Goal: Information Seeking & Learning: Learn about a topic

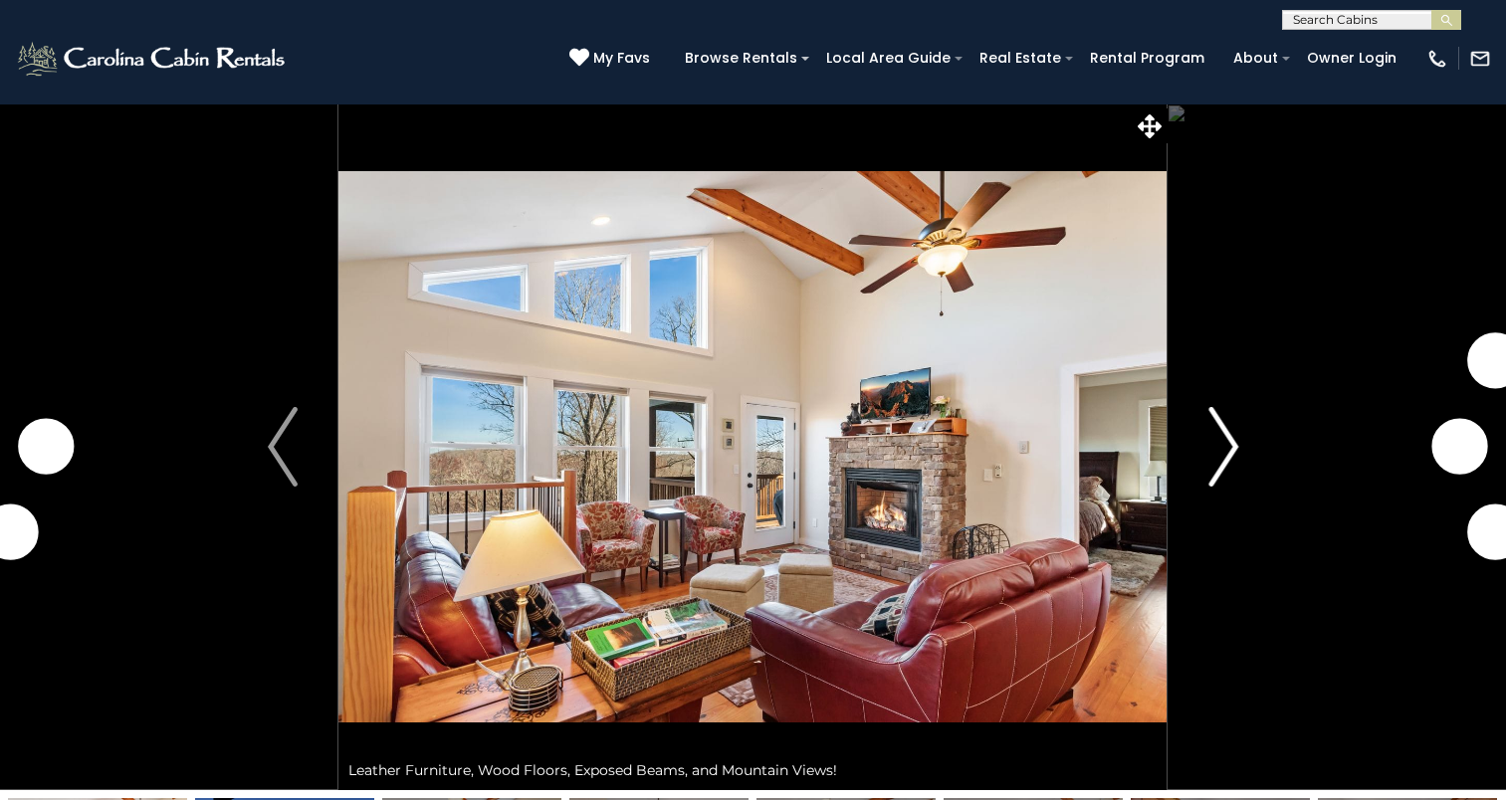
click at [1212, 470] on img "Next" at bounding box center [1223, 447] width 30 height 80
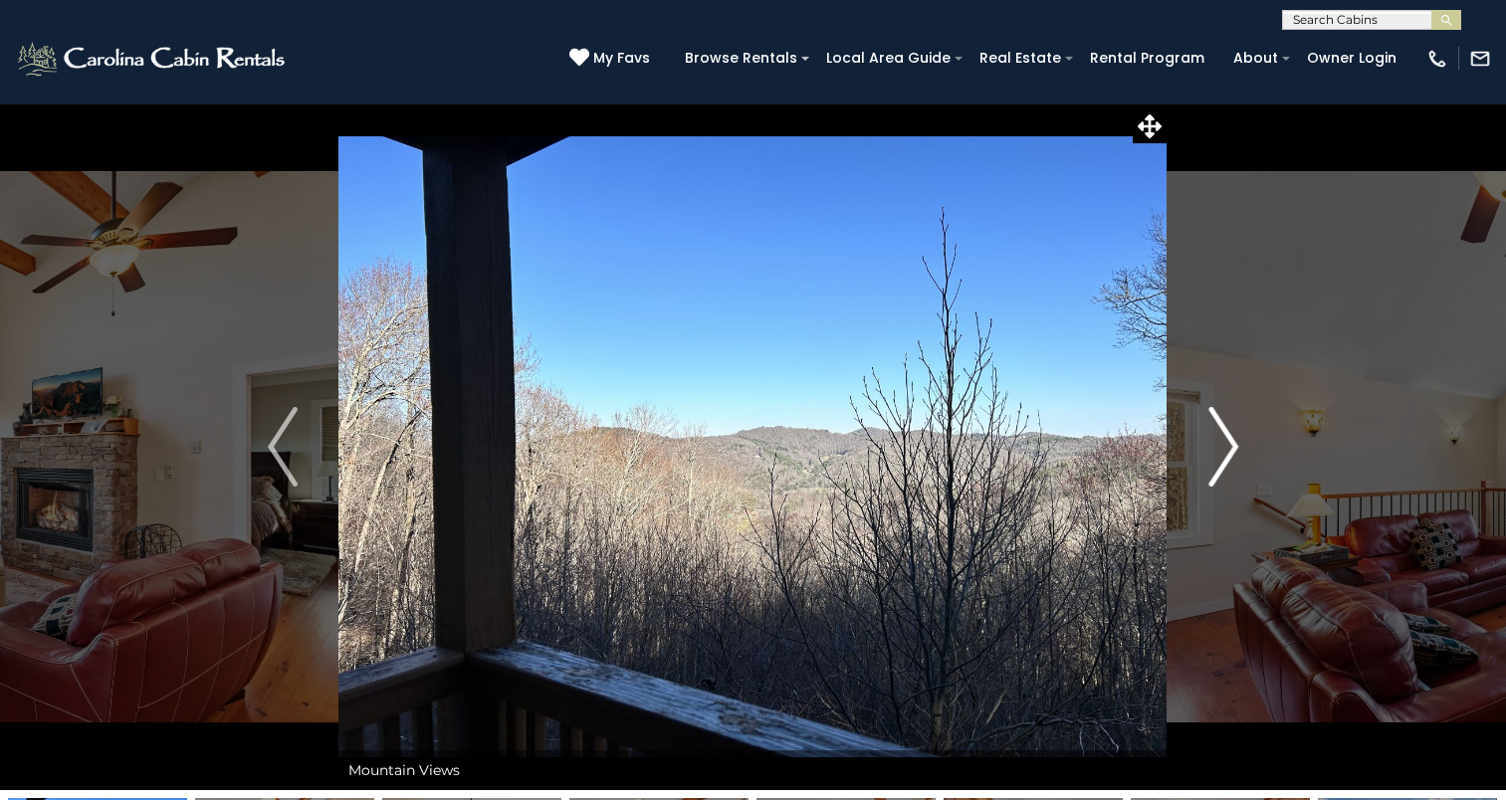
click at [1212, 470] on img "Next" at bounding box center [1223, 447] width 30 height 80
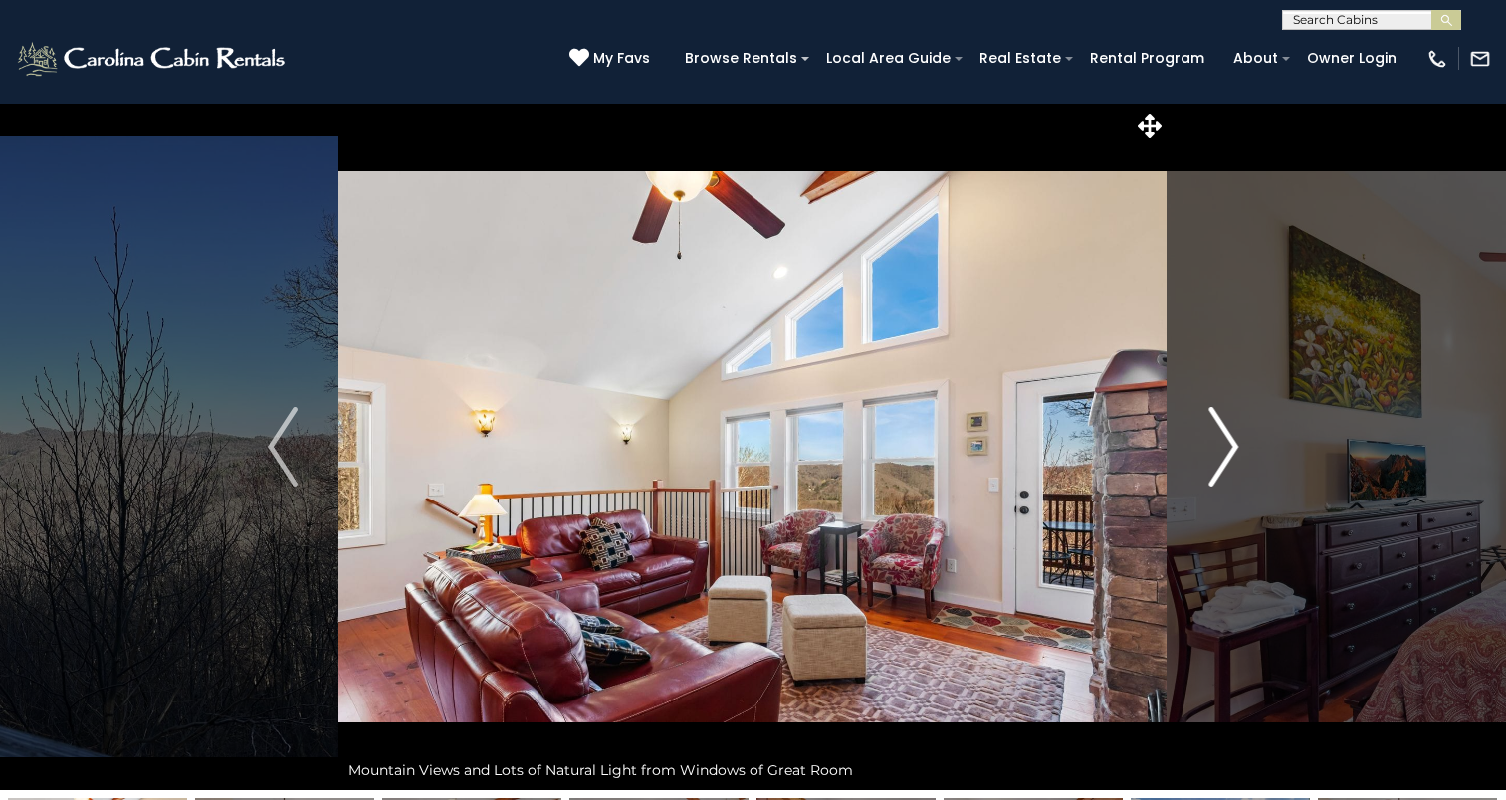
click at [1212, 470] on img "Next" at bounding box center [1223, 447] width 30 height 80
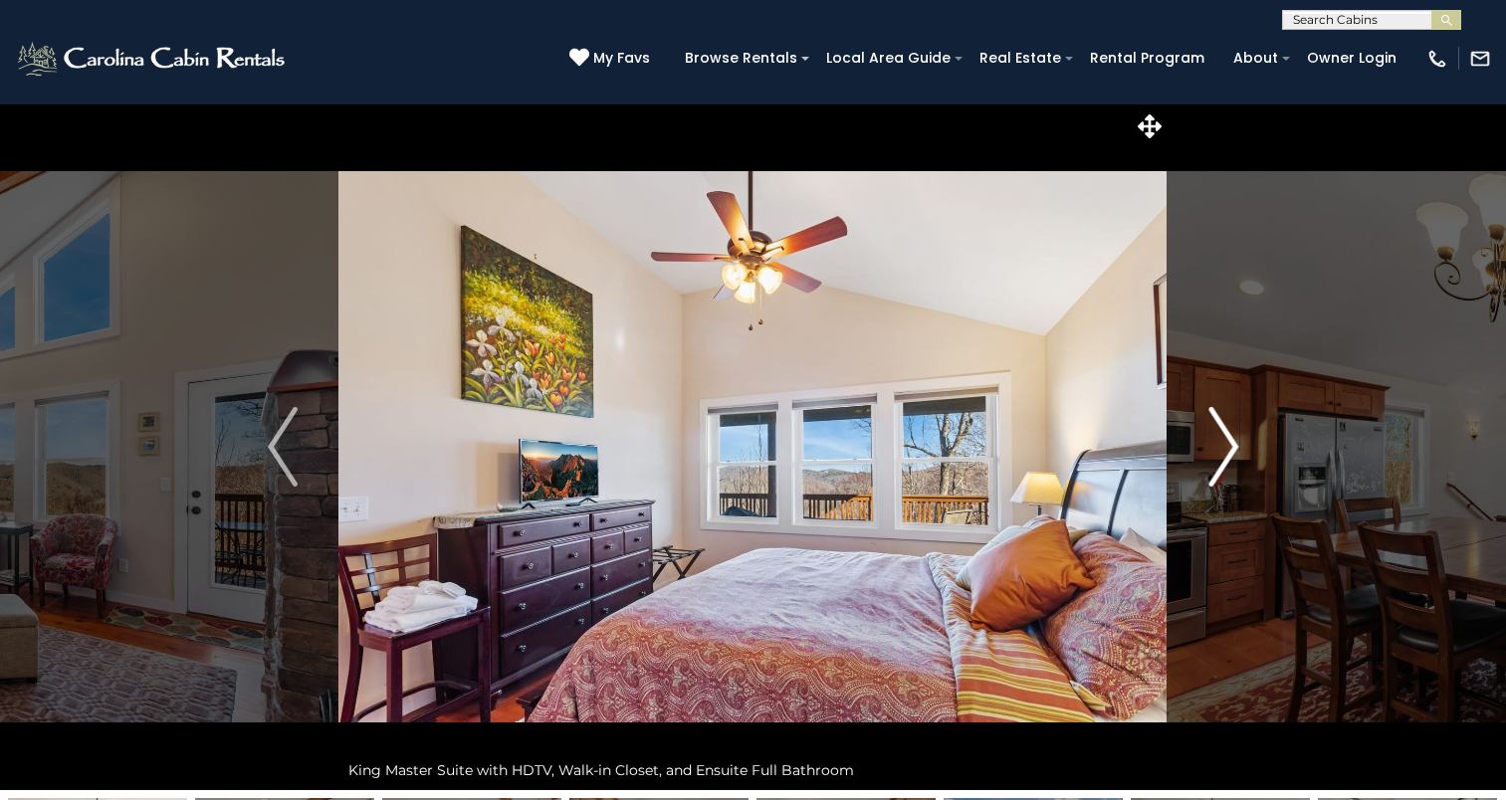
click at [1212, 470] on img "Next" at bounding box center [1223, 447] width 30 height 80
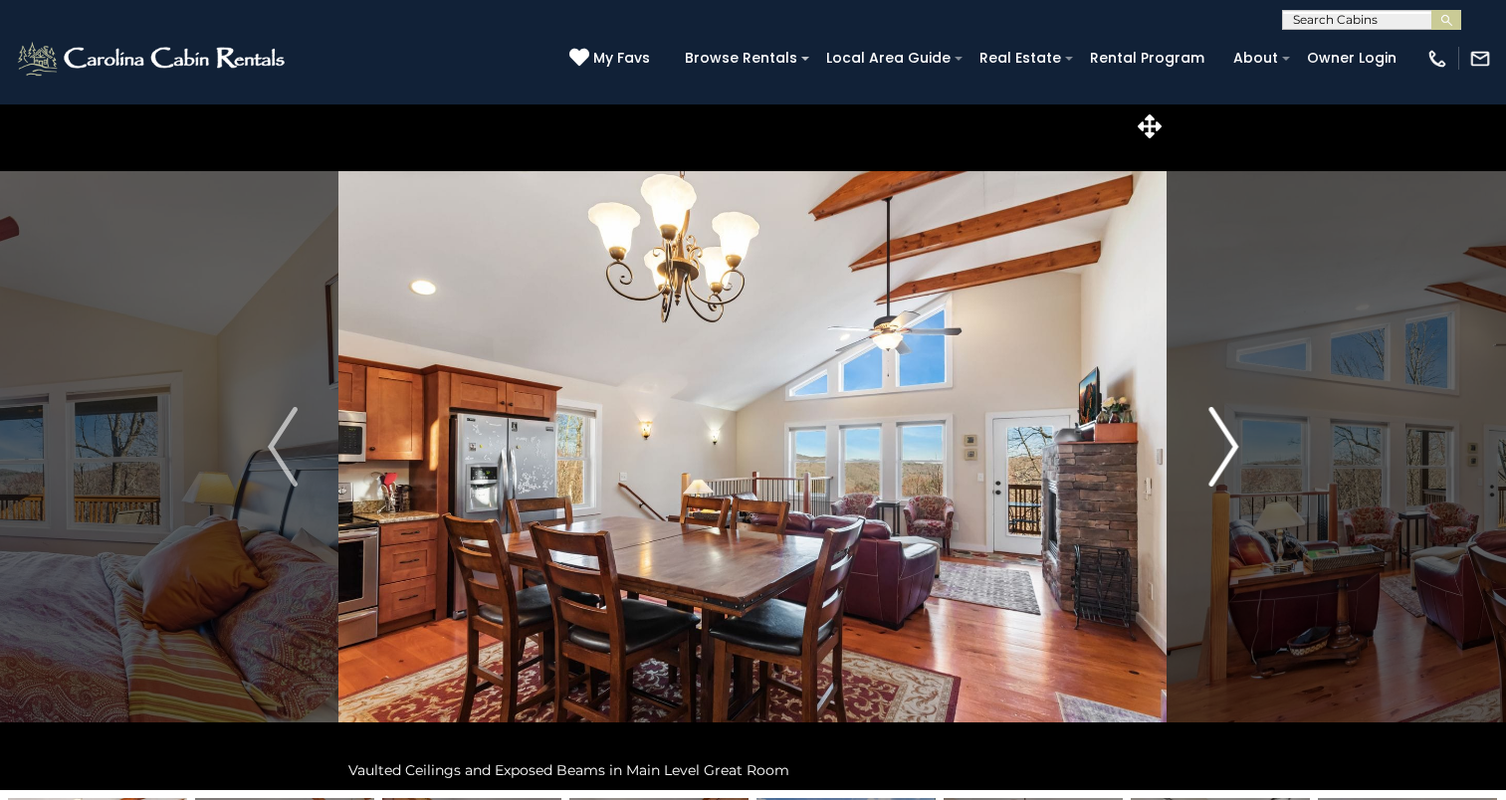
click at [1212, 470] on img "Next" at bounding box center [1223, 447] width 30 height 80
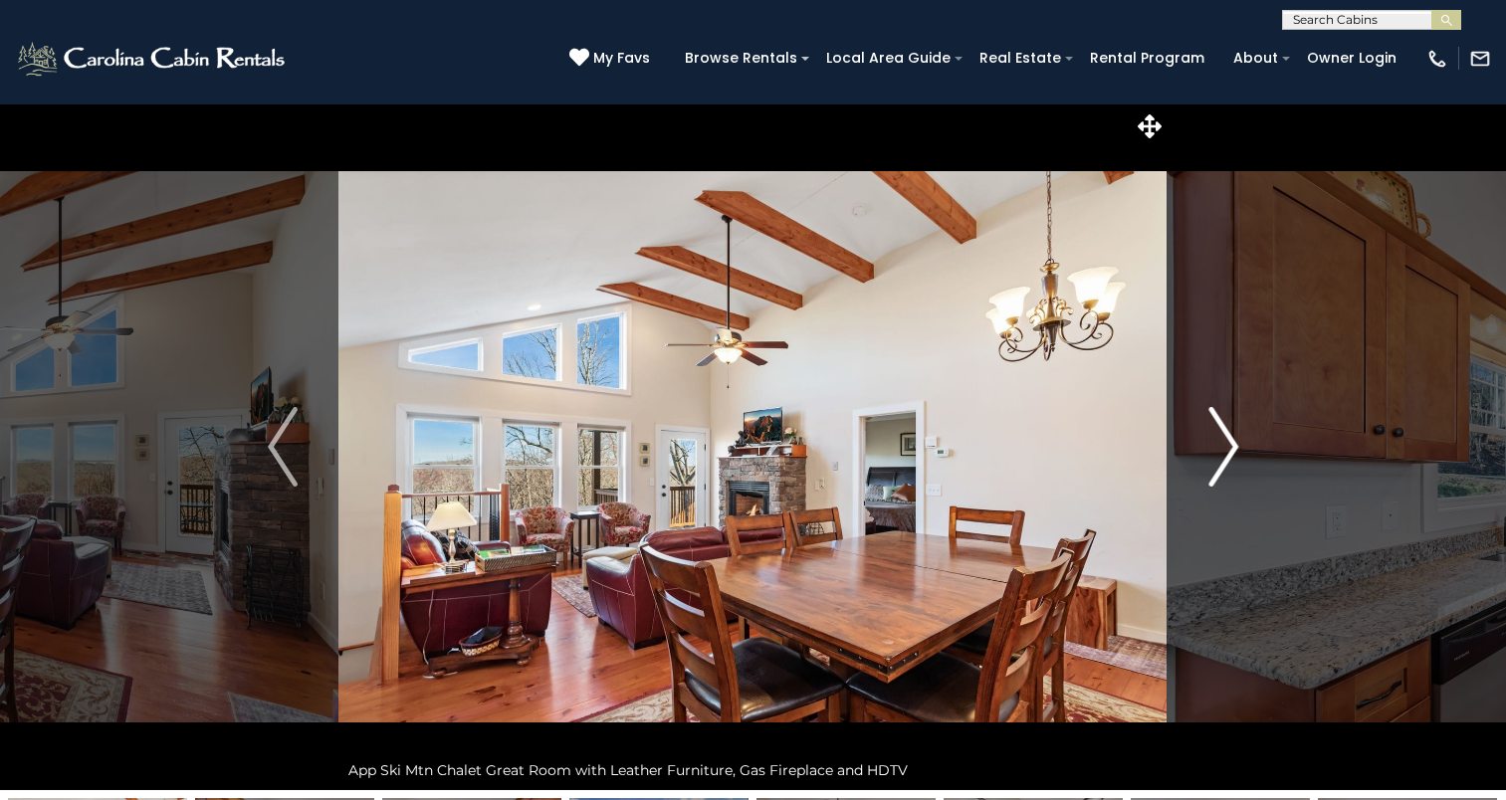
click at [1212, 470] on img "Next" at bounding box center [1223, 447] width 30 height 80
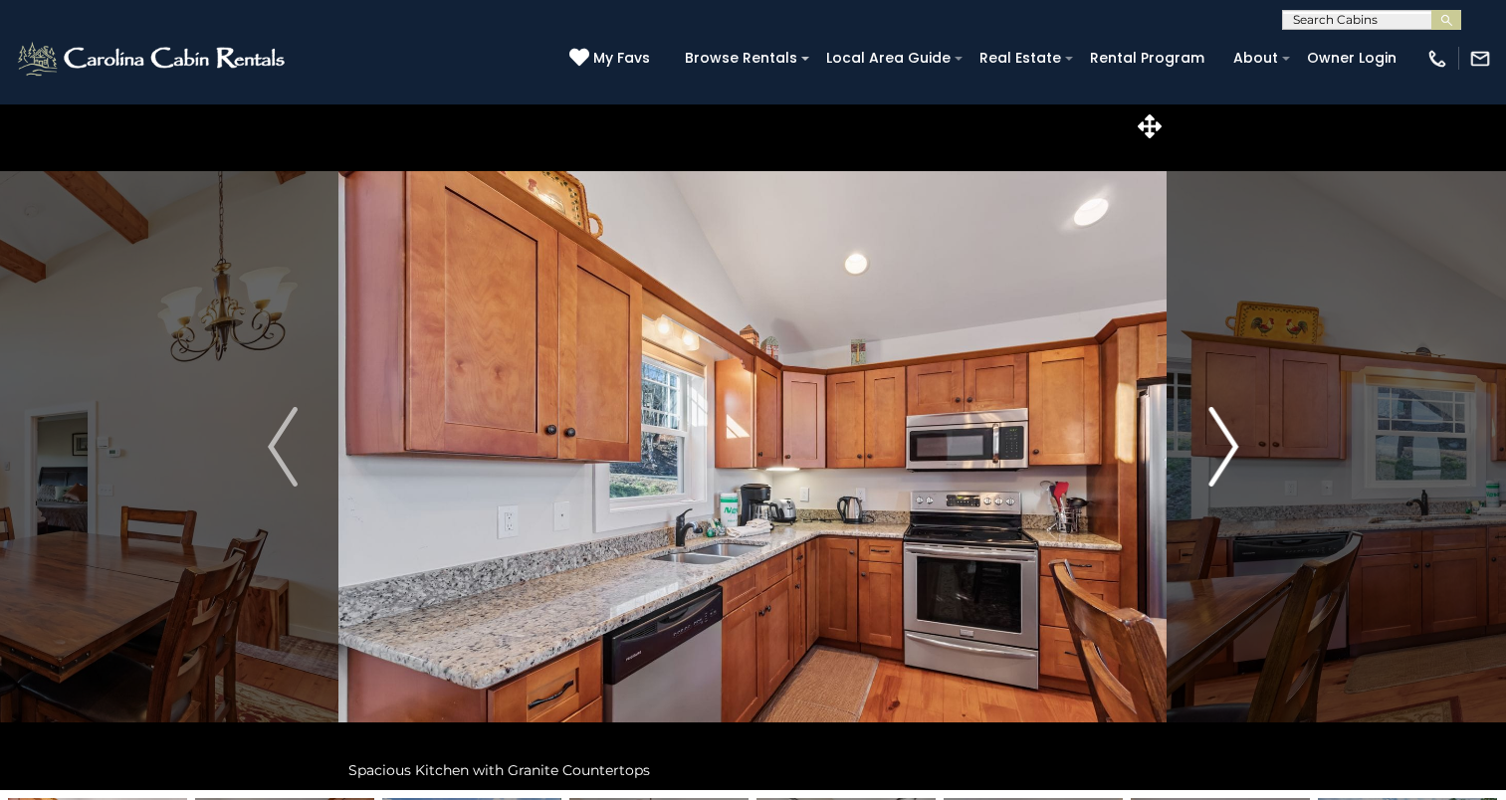
click at [1212, 470] on img "Next" at bounding box center [1223, 447] width 30 height 80
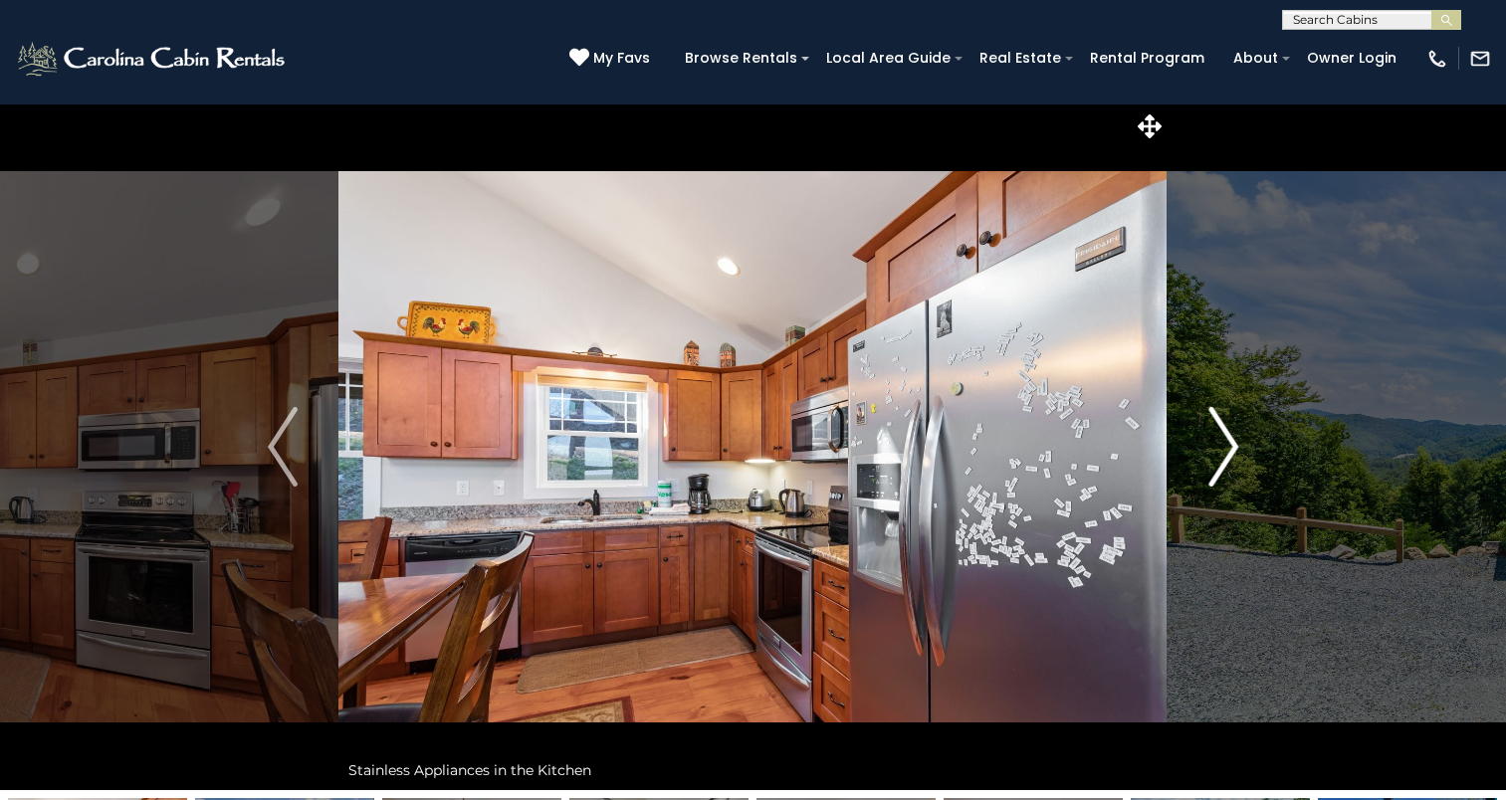
click at [1212, 470] on img "Next" at bounding box center [1223, 447] width 30 height 80
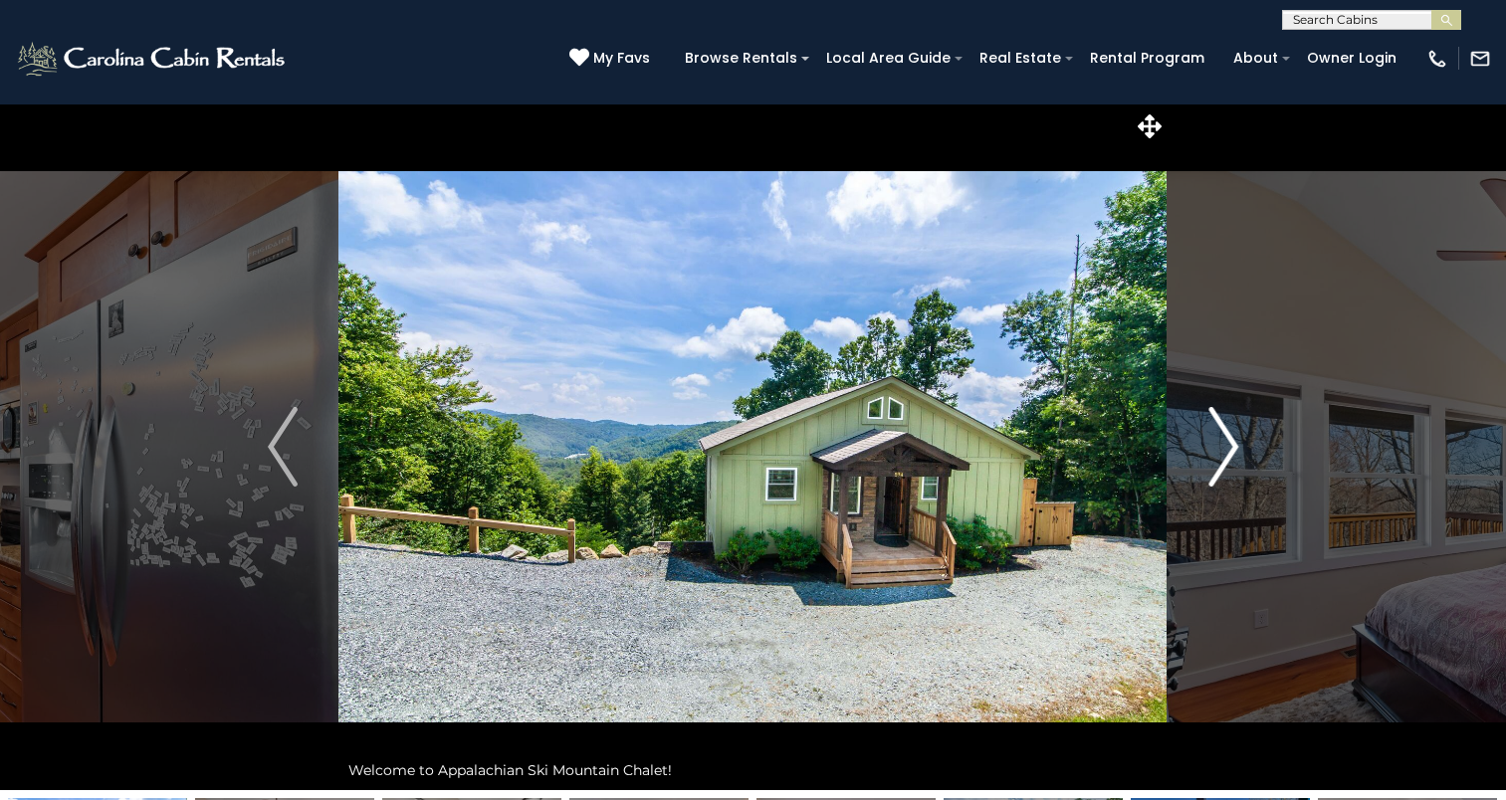
click at [1212, 470] on img "Next" at bounding box center [1223, 447] width 30 height 80
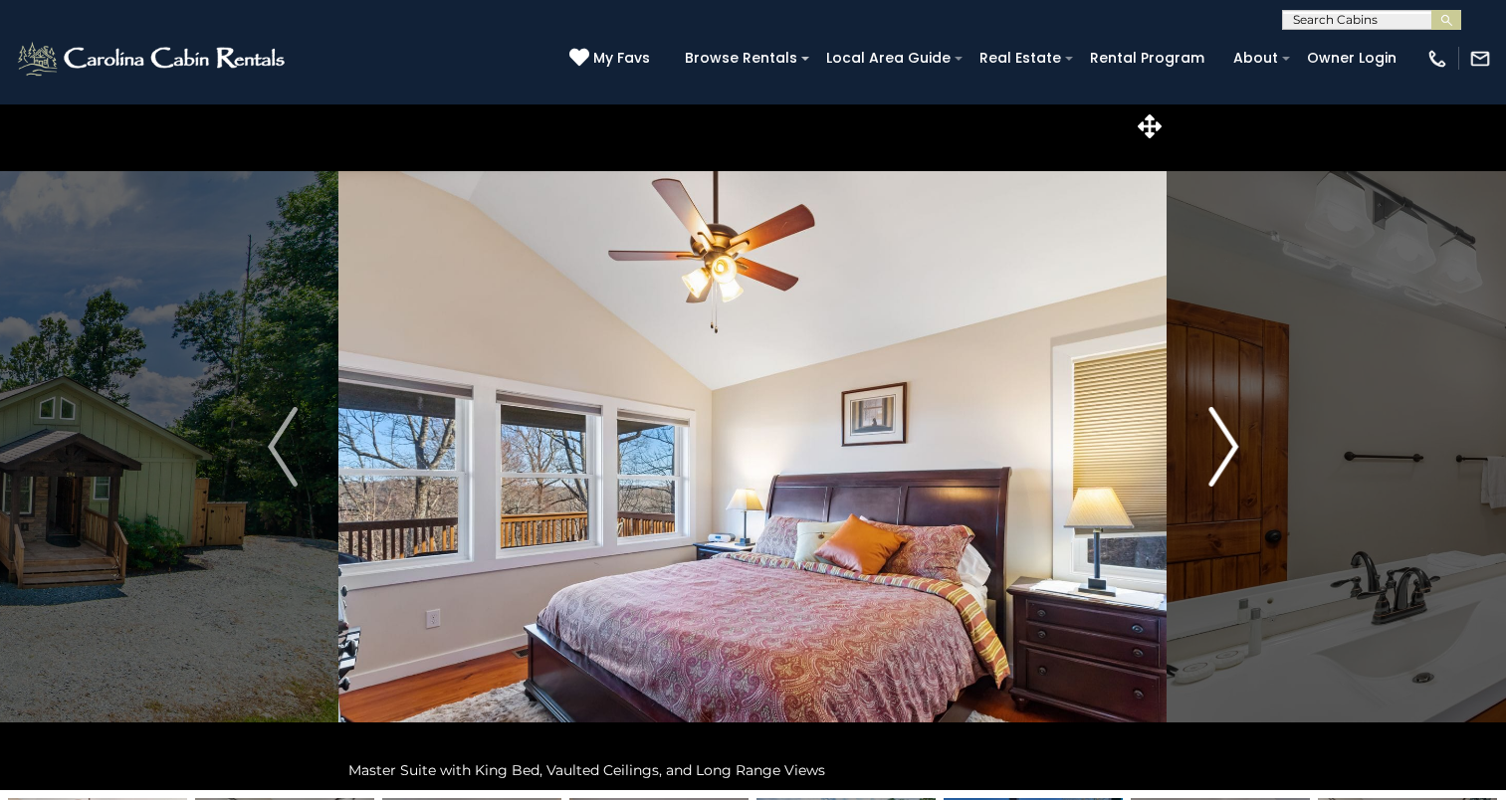
click at [1212, 470] on img "Next" at bounding box center [1223, 447] width 30 height 80
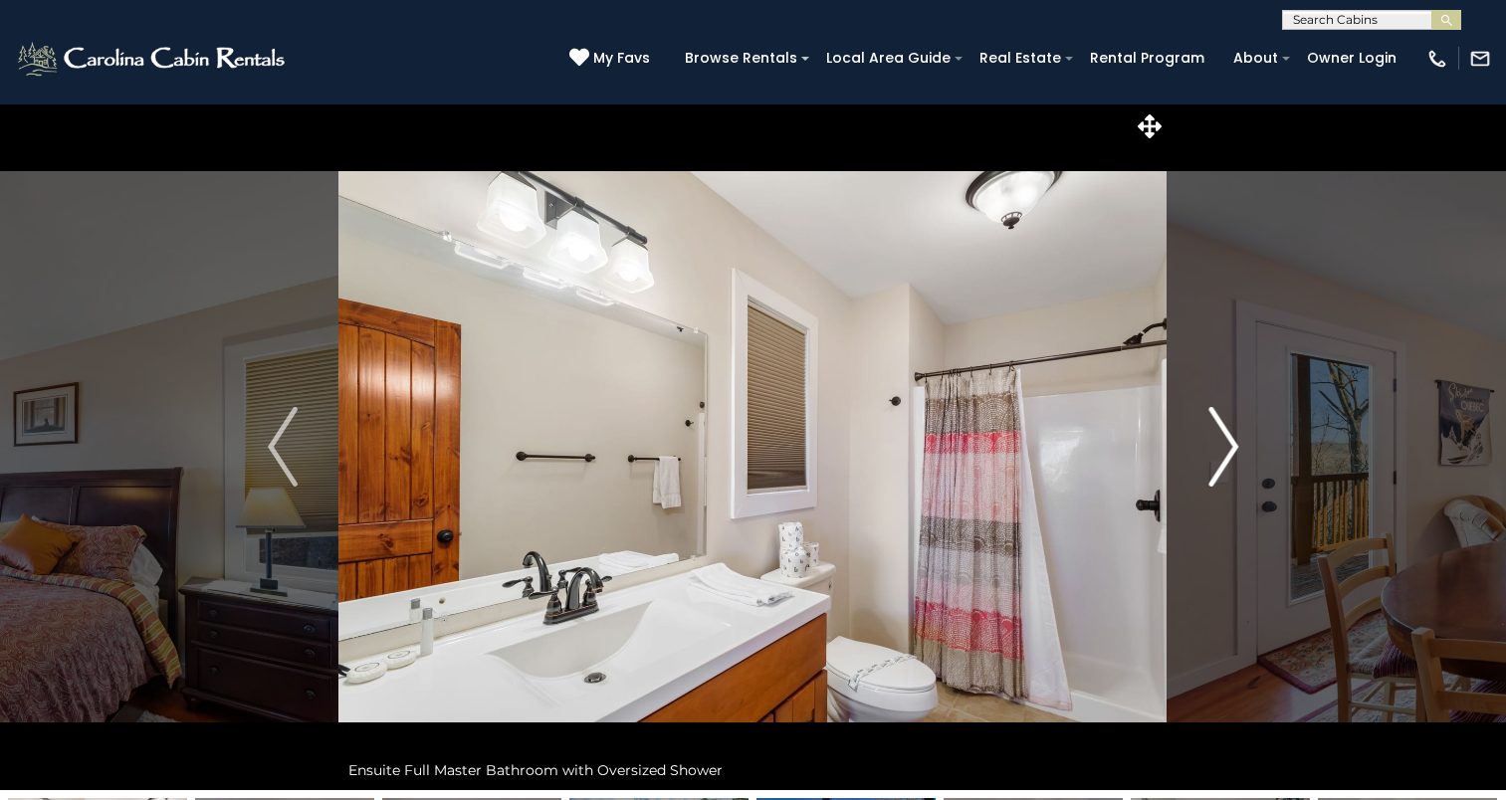
click at [1212, 470] on img "Next" at bounding box center [1223, 447] width 30 height 80
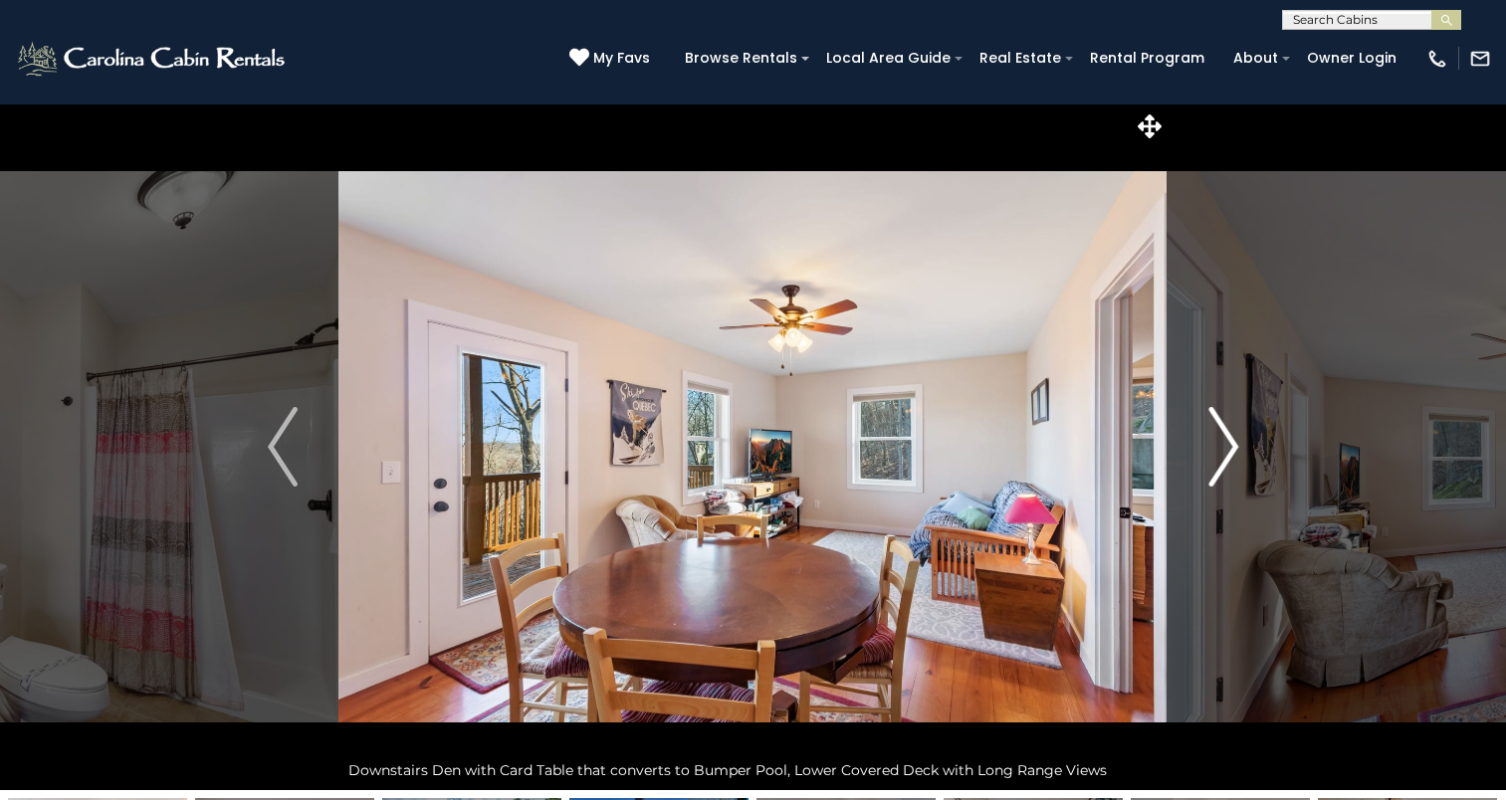
click at [1212, 470] on img "Next" at bounding box center [1223, 447] width 30 height 80
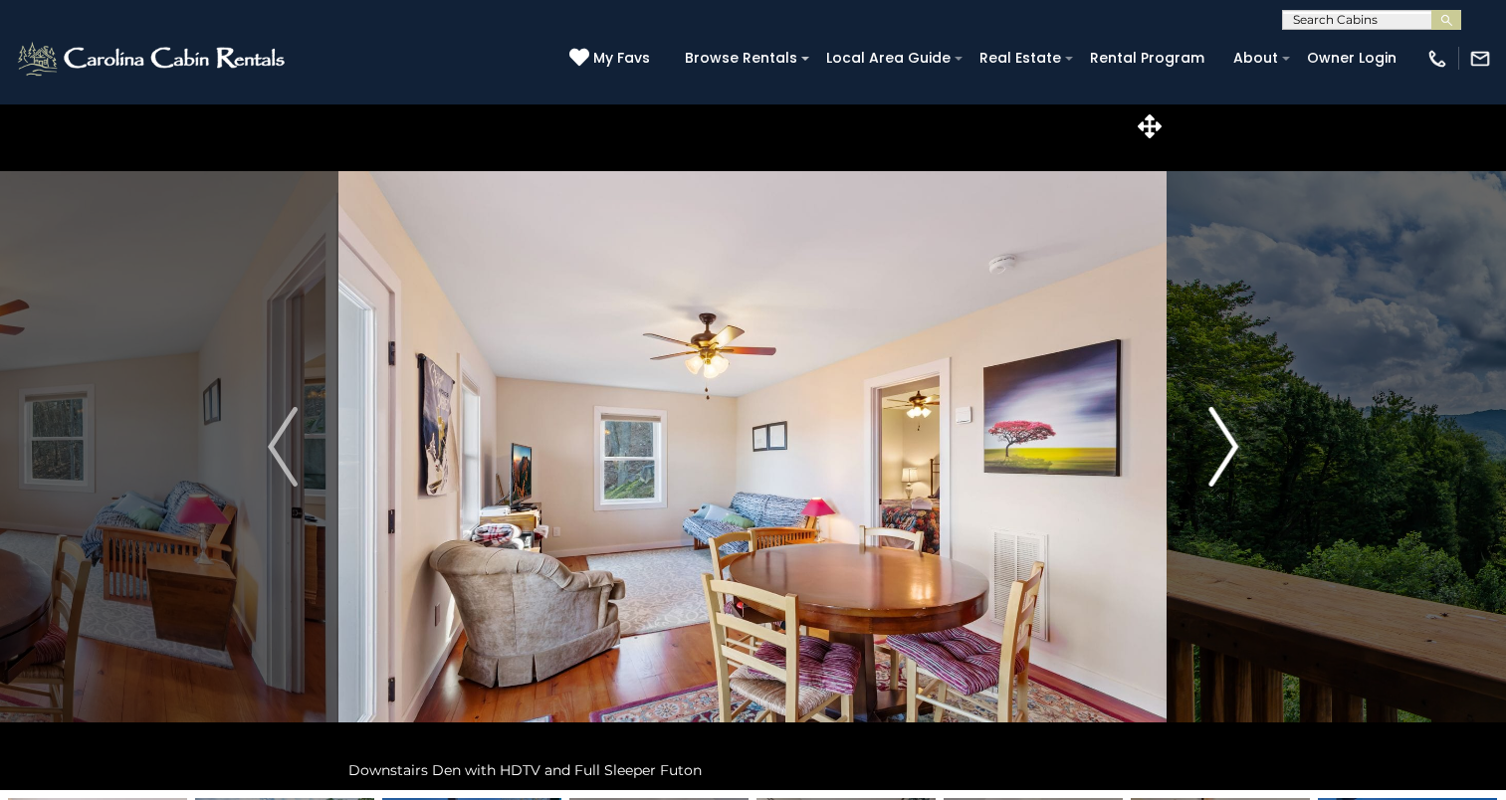
click at [1212, 470] on img "Next" at bounding box center [1223, 447] width 30 height 80
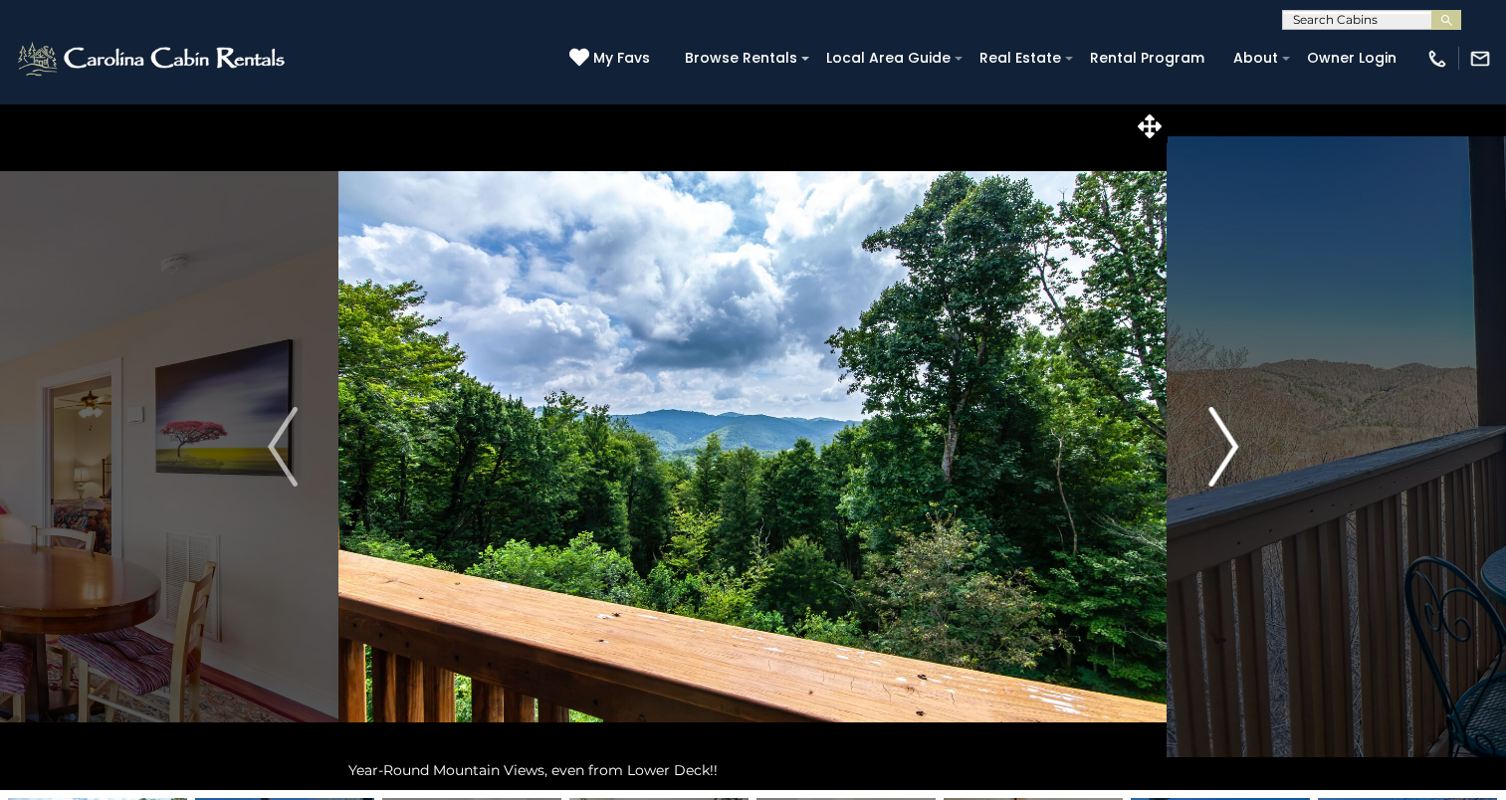
click at [1212, 470] on img "Next" at bounding box center [1223, 447] width 30 height 80
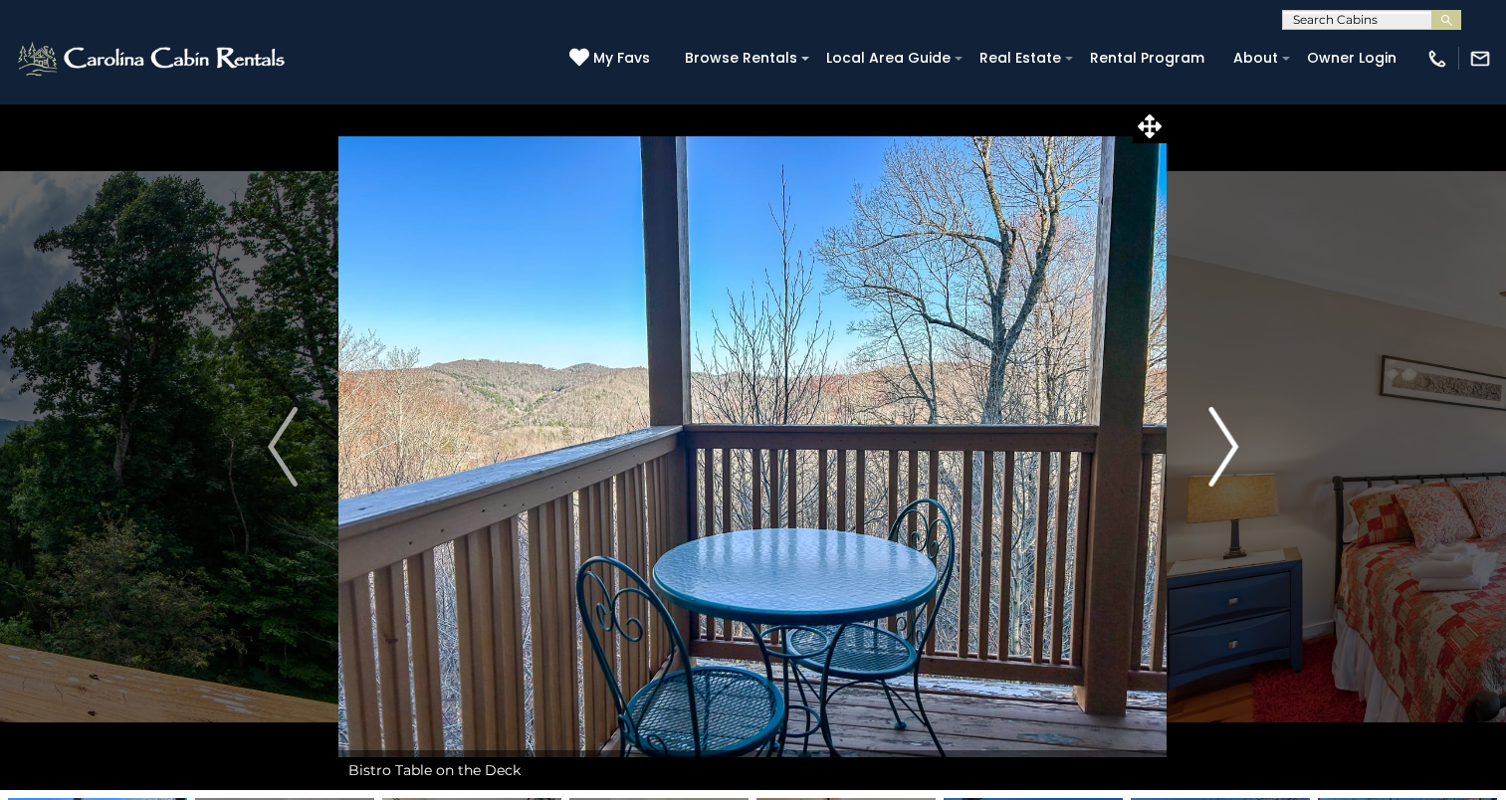
click at [1212, 470] on img "Next" at bounding box center [1223, 447] width 30 height 80
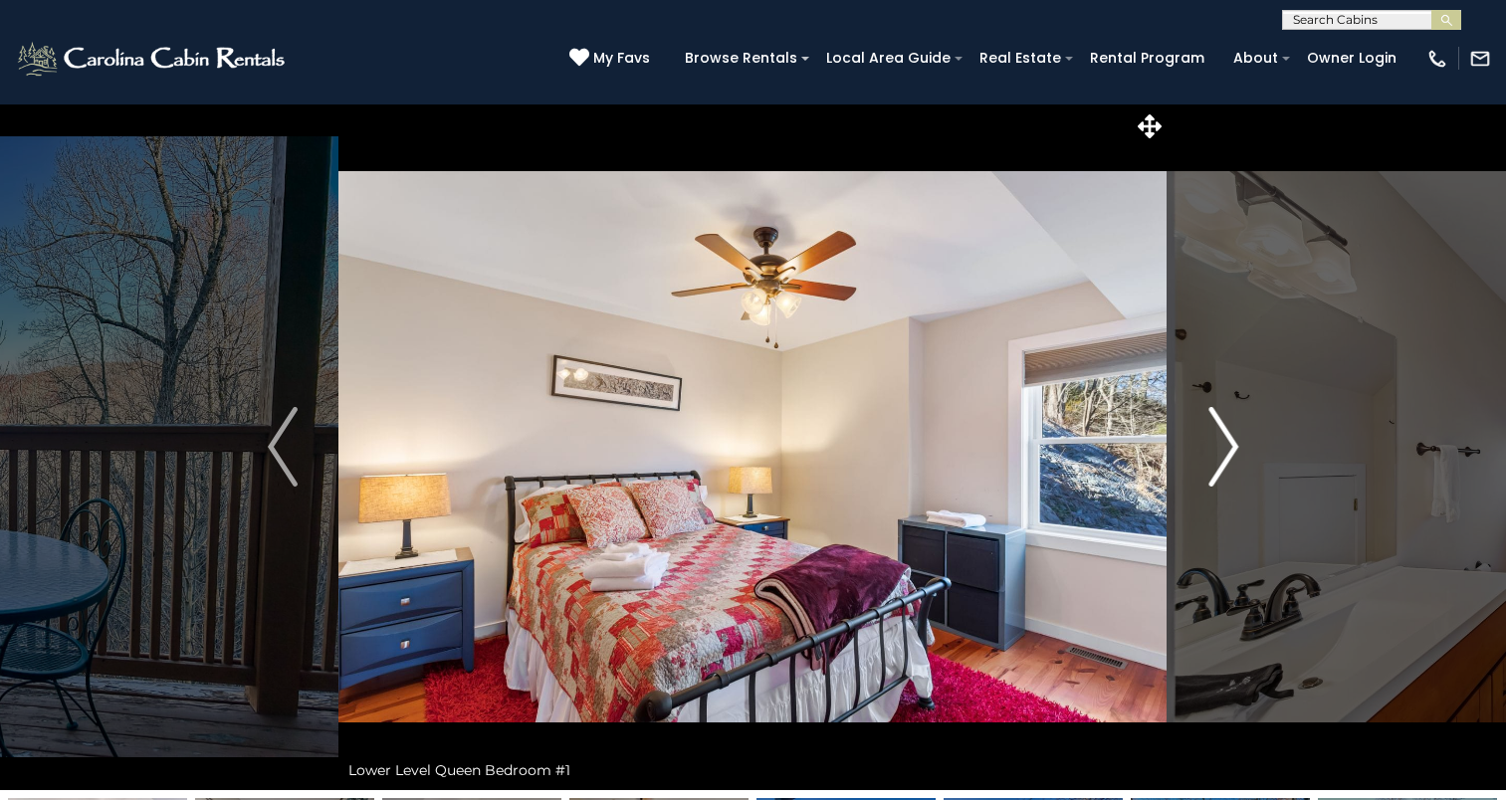
click at [1212, 470] on img "Next" at bounding box center [1223, 447] width 30 height 80
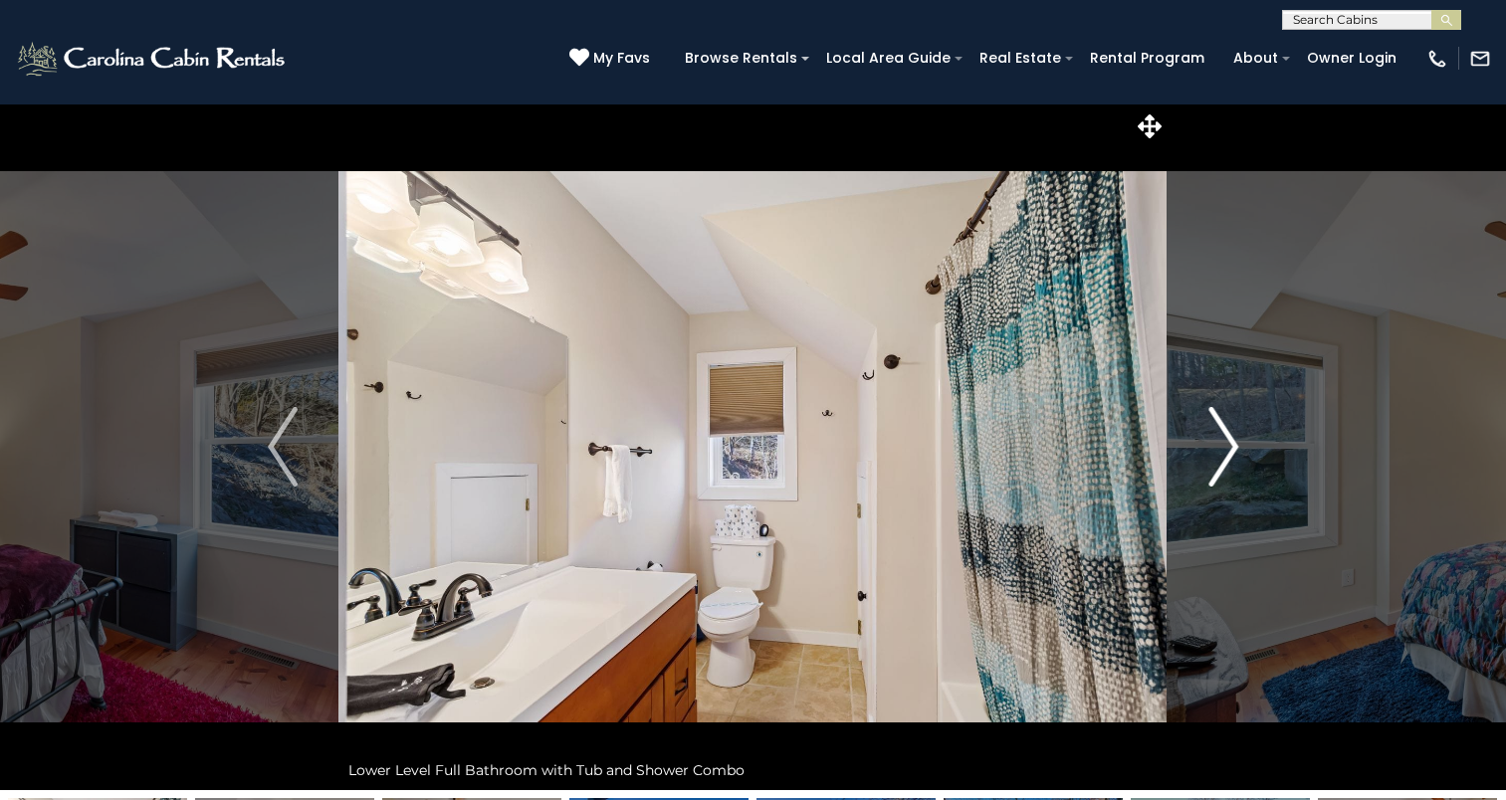
click at [1212, 470] on img "Next" at bounding box center [1223, 447] width 30 height 80
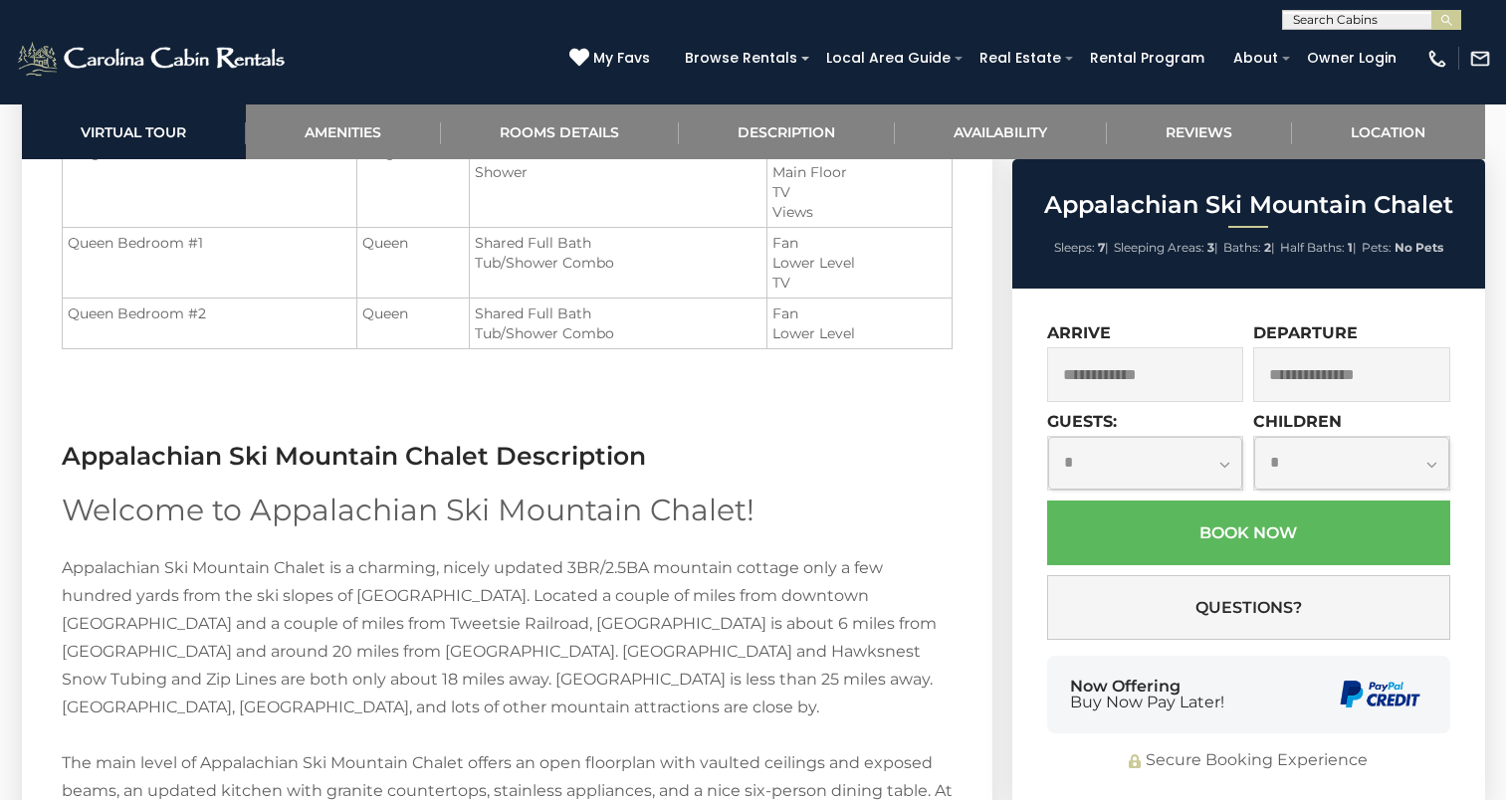
scroll to position [2635, 0]
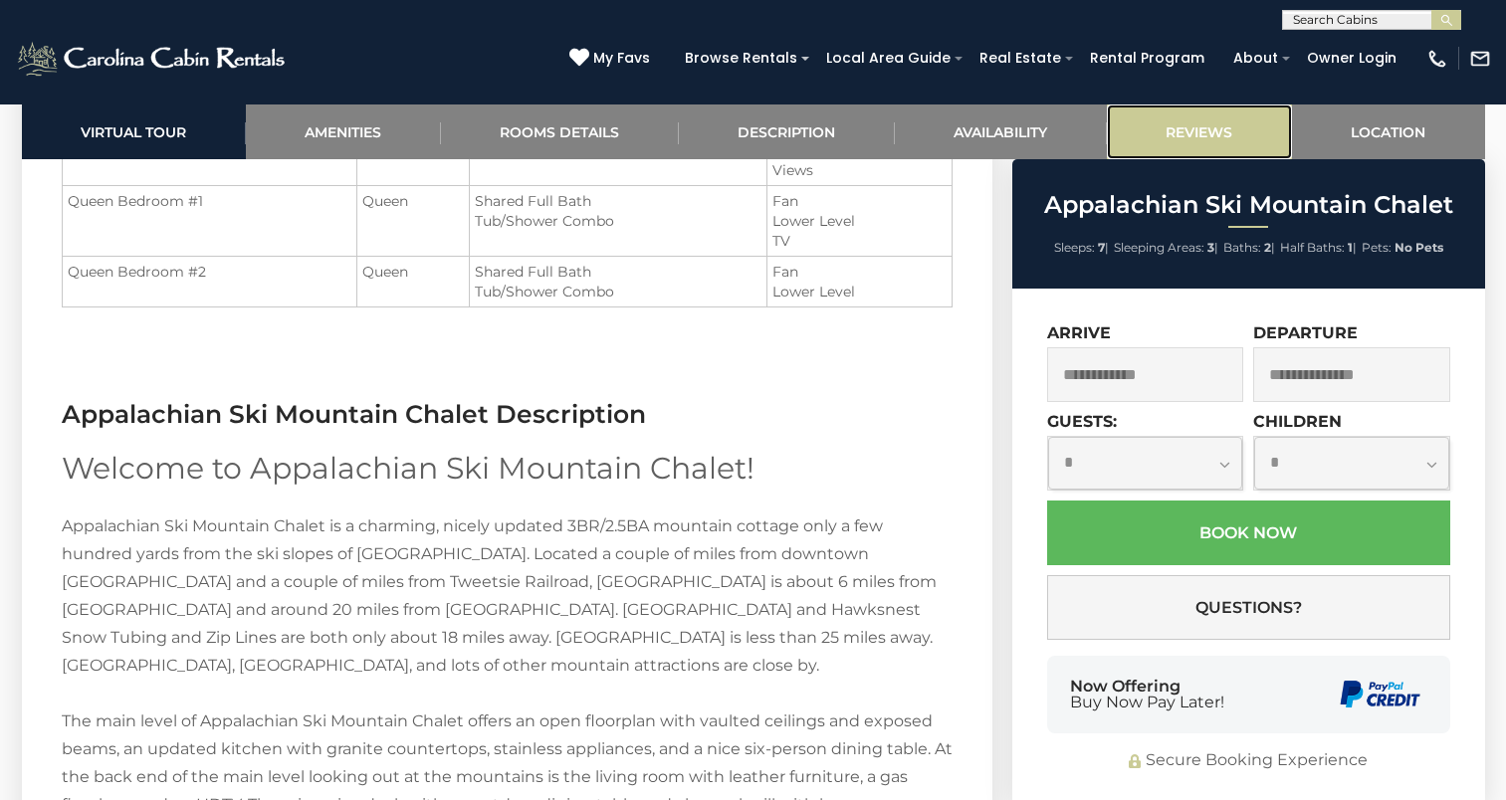
click at [1210, 149] on link "Reviews" at bounding box center [1199, 132] width 185 height 55
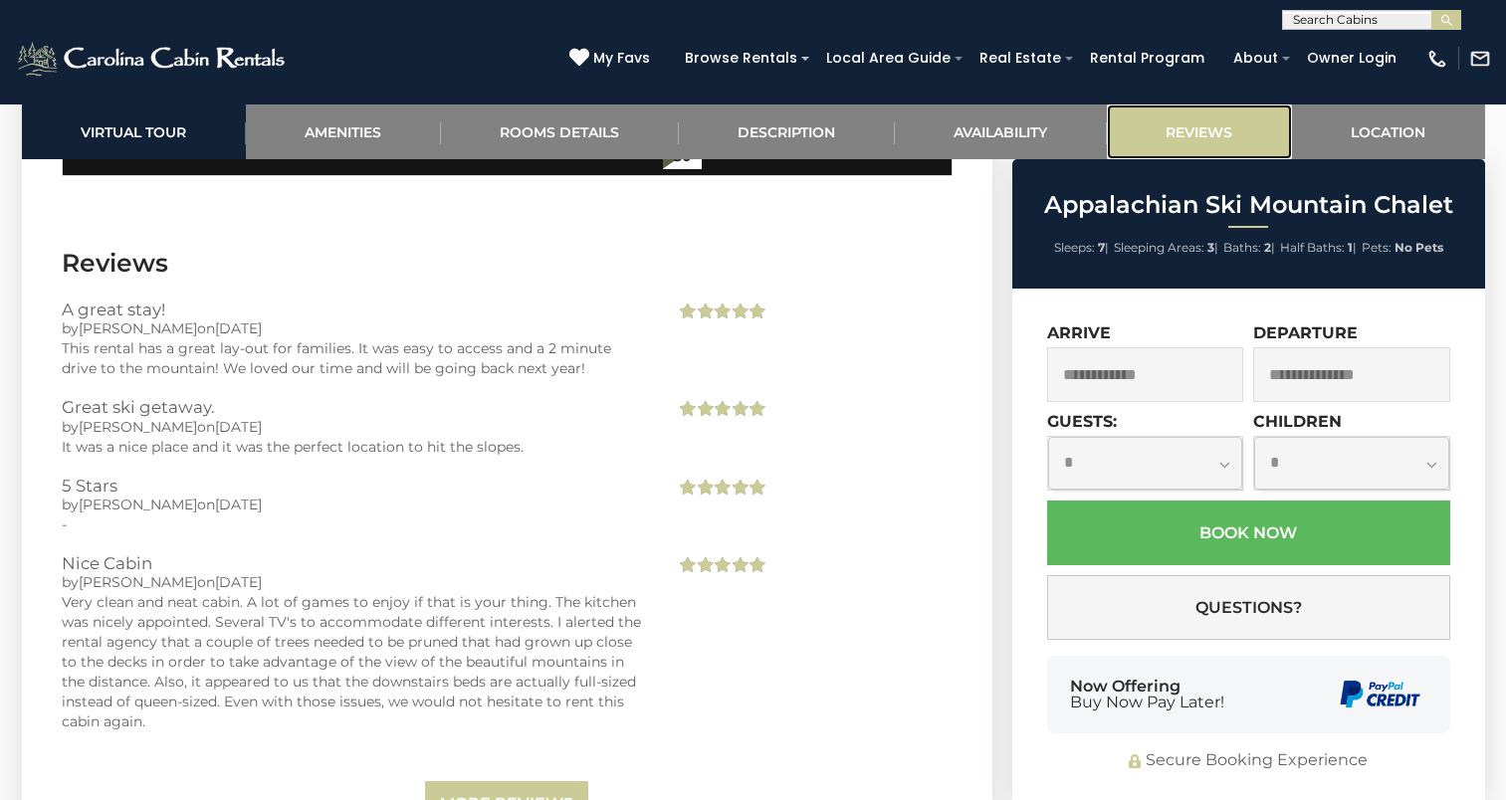
scroll to position [4539, 0]
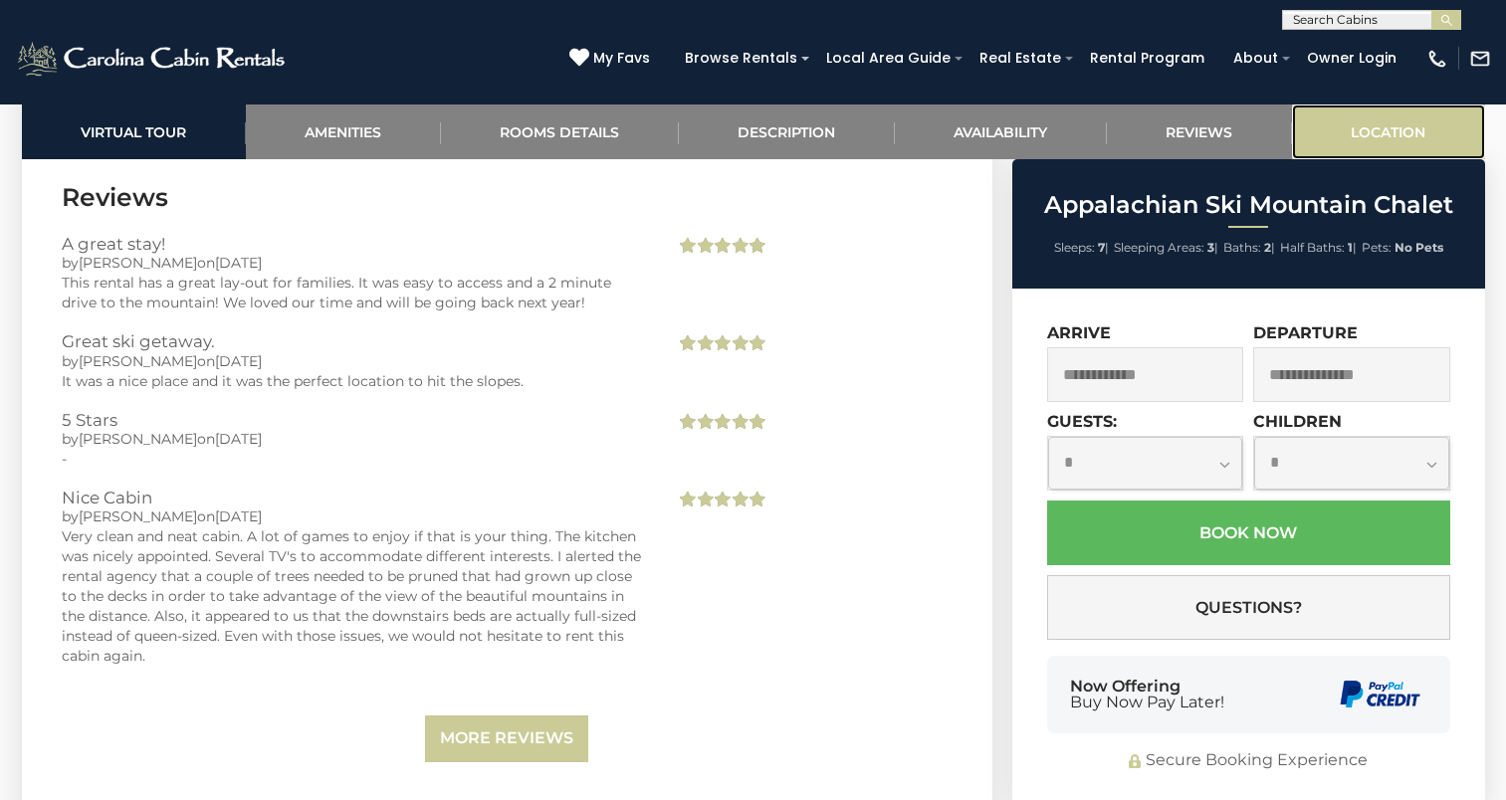
click at [1349, 125] on link "Location" at bounding box center [1388, 132] width 193 height 55
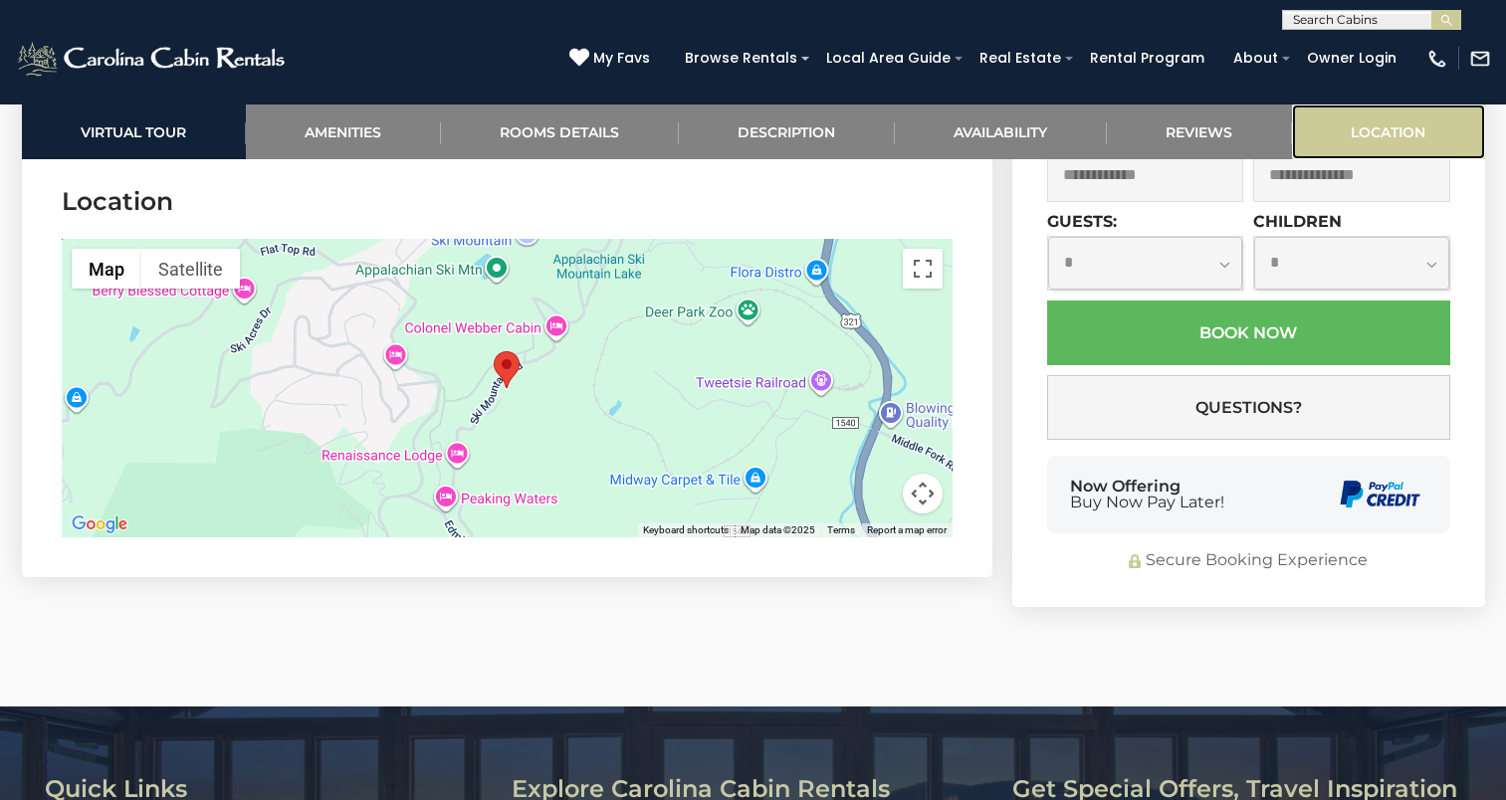
scroll to position [5192, 0]
